Goal: Information Seeking & Learning: Learn about a topic

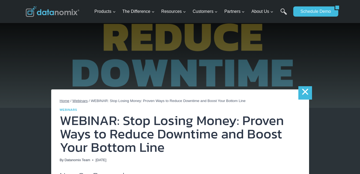
click at [303, 95] on link "×" at bounding box center [304, 92] width 13 height 13
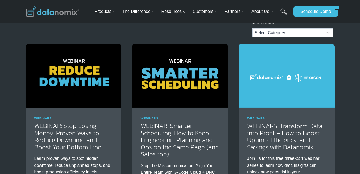
scroll to position [54, 0]
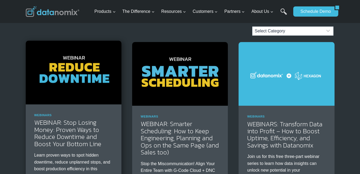
click at [74, 72] on img at bounding box center [74, 73] width 96 height 64
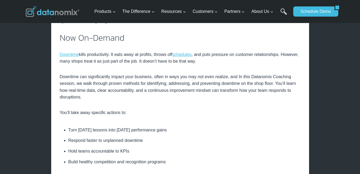
scroll to position [134, 0]
